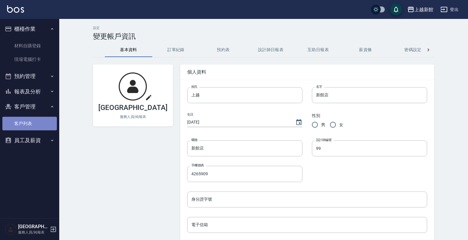
click at [42, 121] on link "客戶列表" at bounding box center [29, 124] width 54 height 14
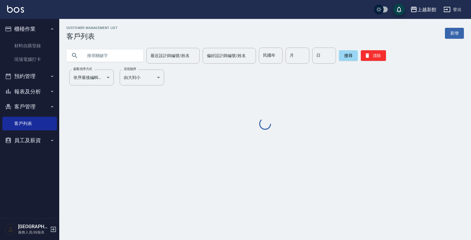
click at [102, 60] on input "text" at bounding box center [111, 56] width 56 height 16
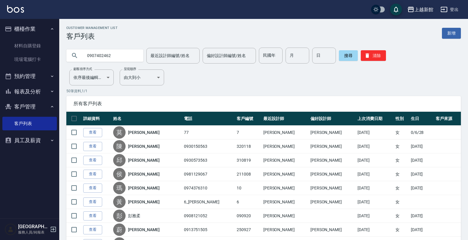
type input "0907402462"
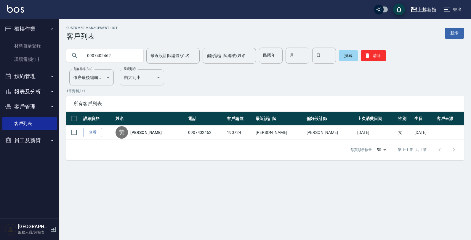
click at [89, 132] on link "查看" at bounding box center [92, 132] width 19 height 9
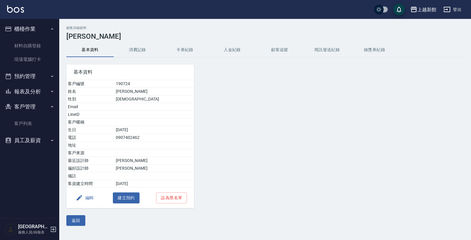
click at [142, 48] on button "消費記錄" at bounding box center [137, 50] width 47 height 14
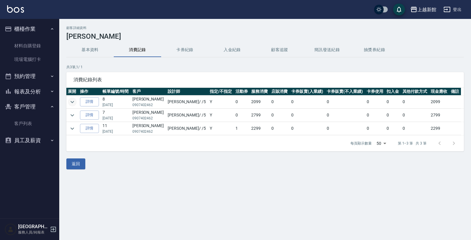
click at [72, 103] on icon "expand row" at bounding box center [72, 102] width 4 height 2
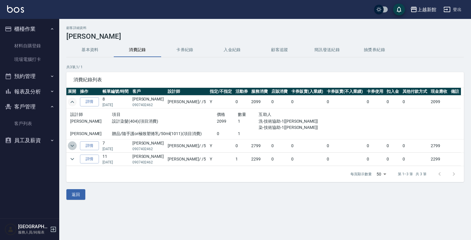
click at [71, 142] on icon "expand row" at bounding box center [72, 145] width 7 height 7
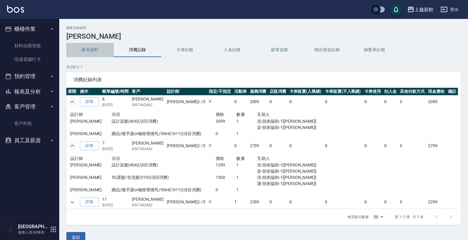
click at [89, 56] on button "基本資料" at bounding box center [89, 50] width 47 height 14
